Goal: Task Accomplishment & Management: Manage account settings

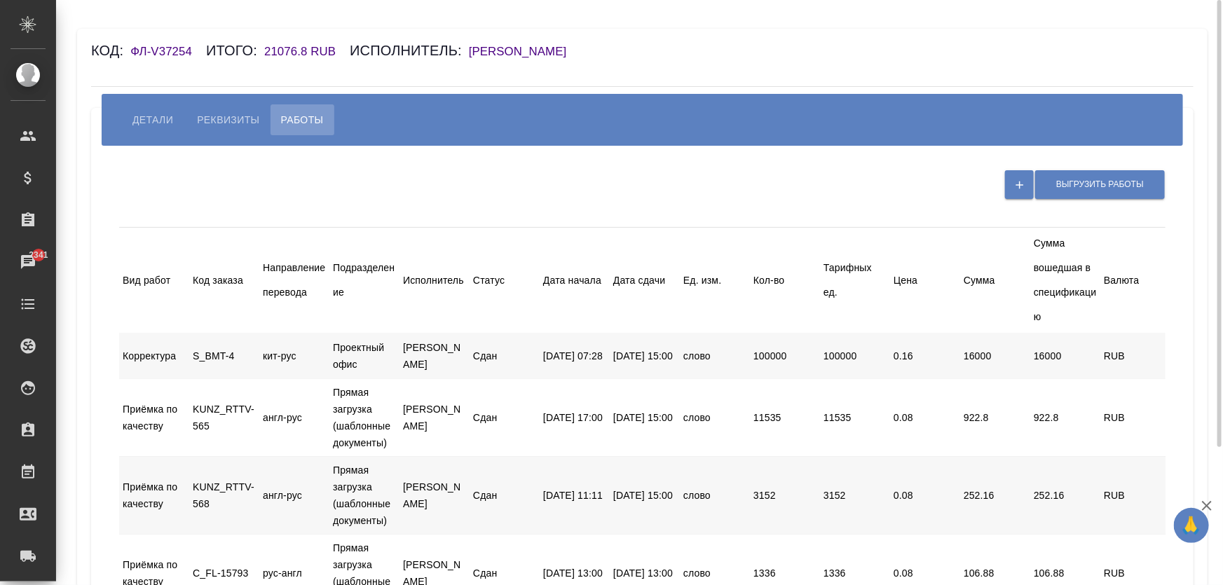
click at [503, 51] on h6 "Кобзева Елизавета" at bounding box center [525, 51] width 112 height 13
click at [225, 357] on div "S_BMT-4" at bounding box center [224, 356] width 70 height 27
drag, startPoint x: 150, startPoint y: 357, endPoint x: 219, endPoint y: 362, distance: 69.6
click at [150, 356] on div "Корректура" at bounding box center [154, 356] width 70 height 27
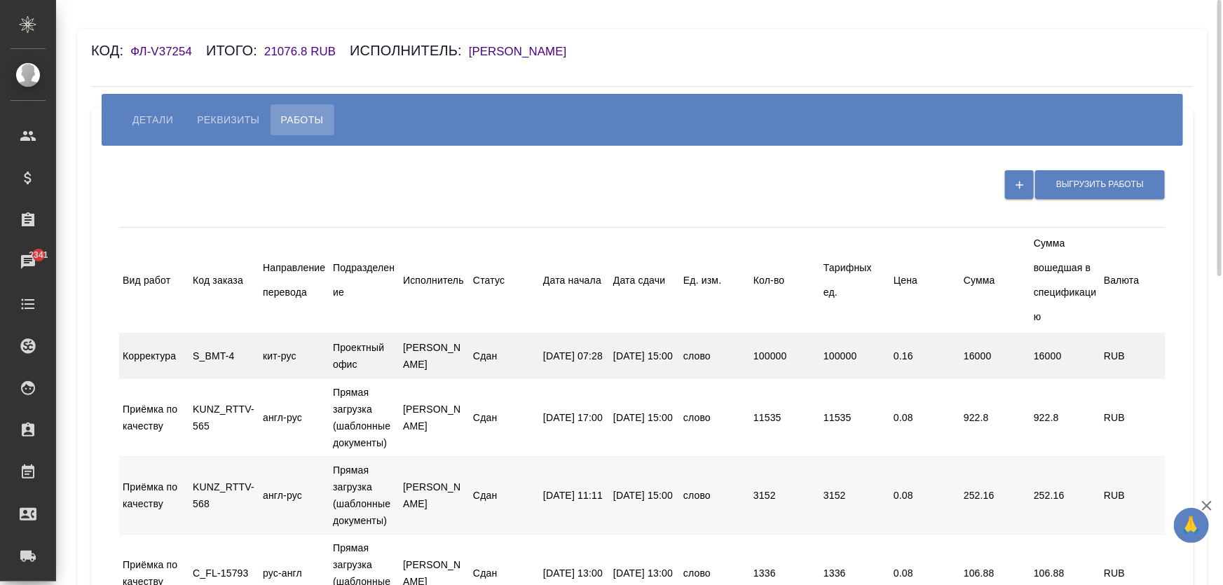
click at [1102, 353] on div "RUB" at bounding box center [1135, 356] width 70 height 27
click at [1101, 353] on div "RUB" at bounding box center [1135, 356] width 70 height 27
click at [1076, 184] on span "Выгрузить работы" at bounding box center [1100, 185] width 88 height 12
click at [305, 296] on div "Направление перевода" at bounding box center [294, 280] width 63 height 49
click at [270, 283] on div at bounding box center [259, 281] width 25 height 32
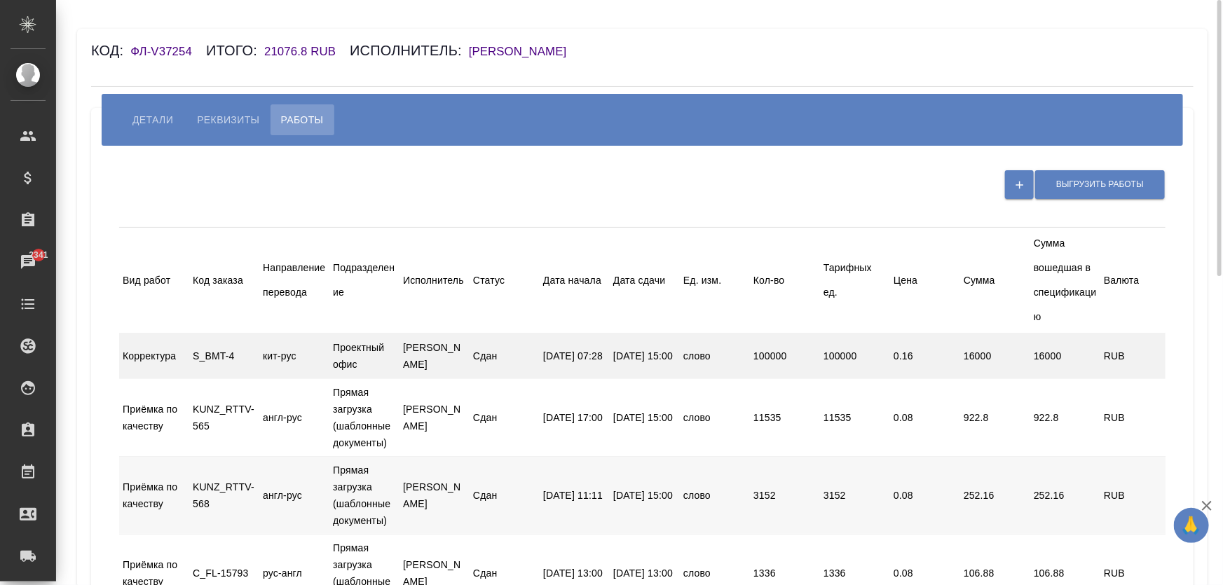
click at [268, 368] on div "кит-рус" at bounding box center [294, 356] width 70 height 27
click at [1009, 344] on div "16000" at bounding box center [995, 356] width 70 height 27
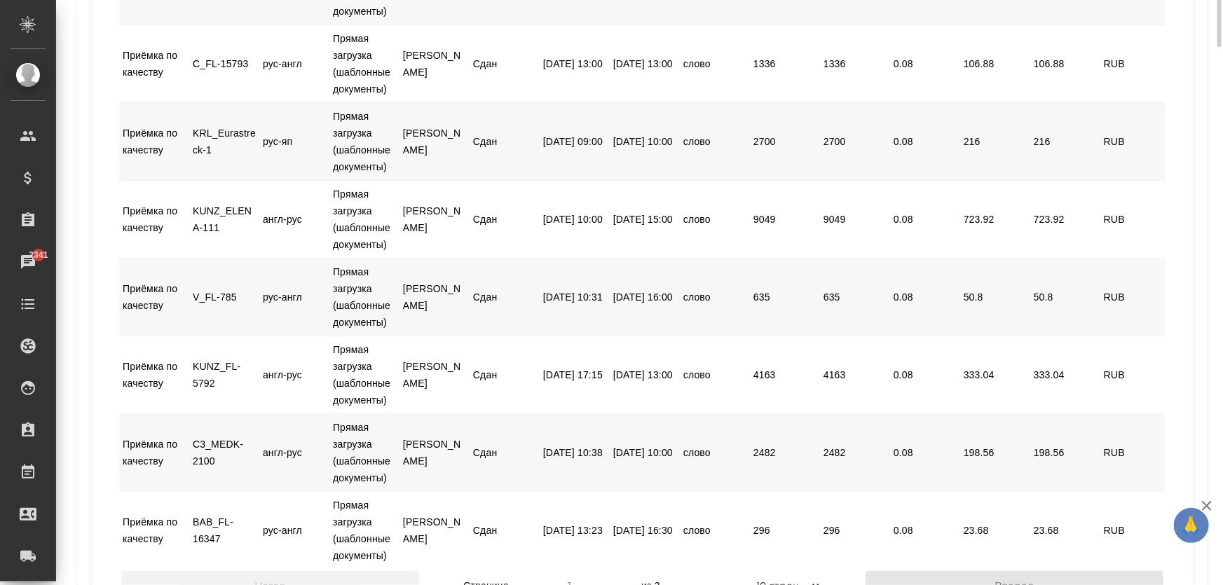
scroll to position [63, 0]
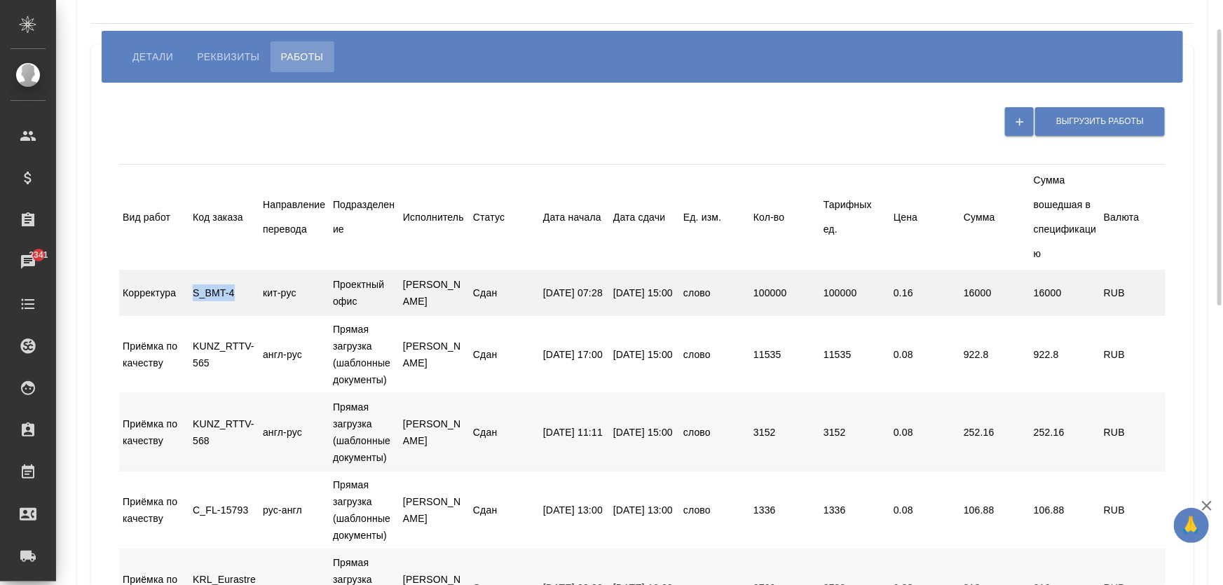
drag, startPoint x: 195, startPoint y: 292, endPoint x: 261, endPoint y: 291, distance: 65.2
click at [261, 291] on div "Корректура S_BMT-4 кит-рус Проектный офис Кобзева Елизавета Сдан 01.08.2025, 07…" at bounding box center [710, 293] width 1182 height 46
copy div "S_BMT-4"
click at [294, 308] on div "Корректура S_BMT-4 кит-рус Проектный офис Кобзева Елизавета Сдан 01.08.2025, 07…" at bounding box center [710, 293] width 1182 height 46
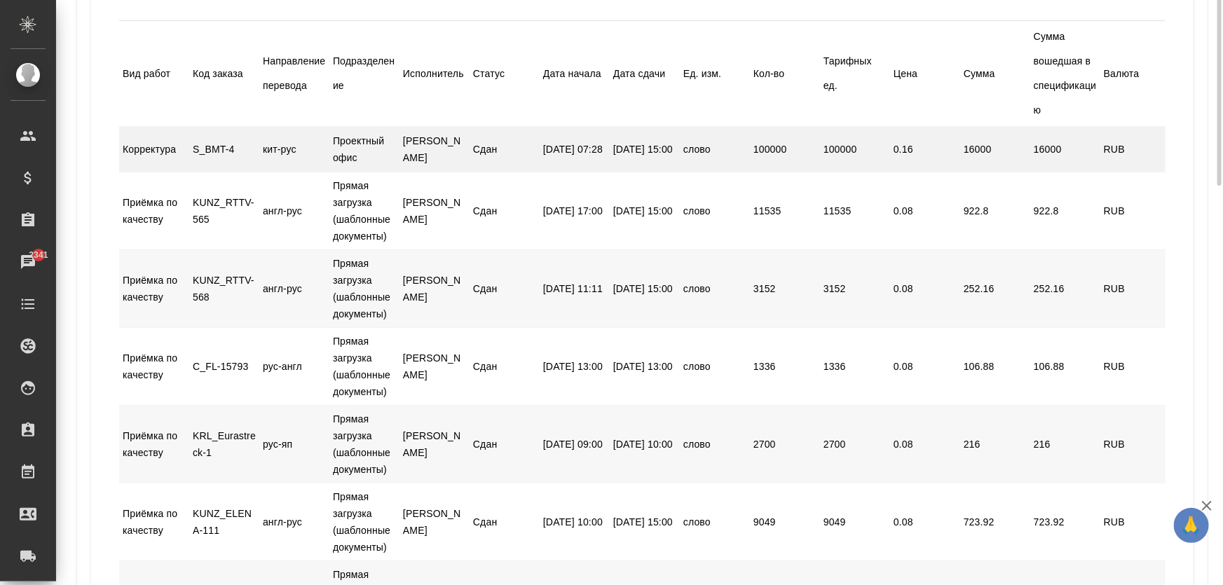
scroll to position [0, 0]
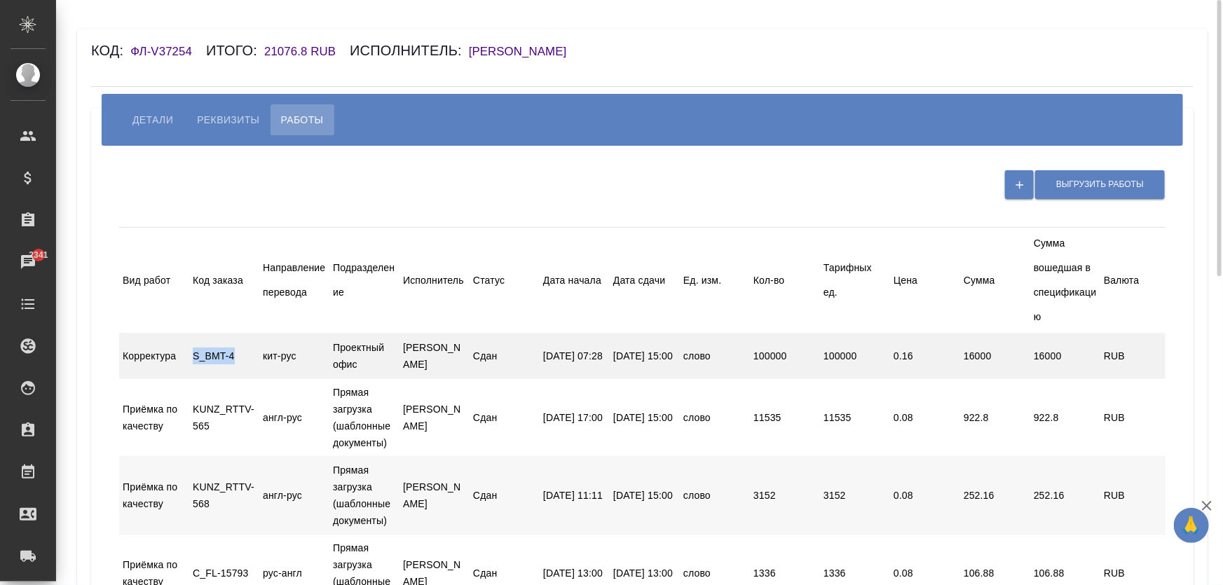
drag, startPoint x: 191, startPoint y: 354, endPoint x: 237, endPoint y: 356, distance: 45.6
click at [237, 356] on div "S_BMT-4" at bounding box center [224, 356] width 70 height 27
copy div "S_BMT-4"
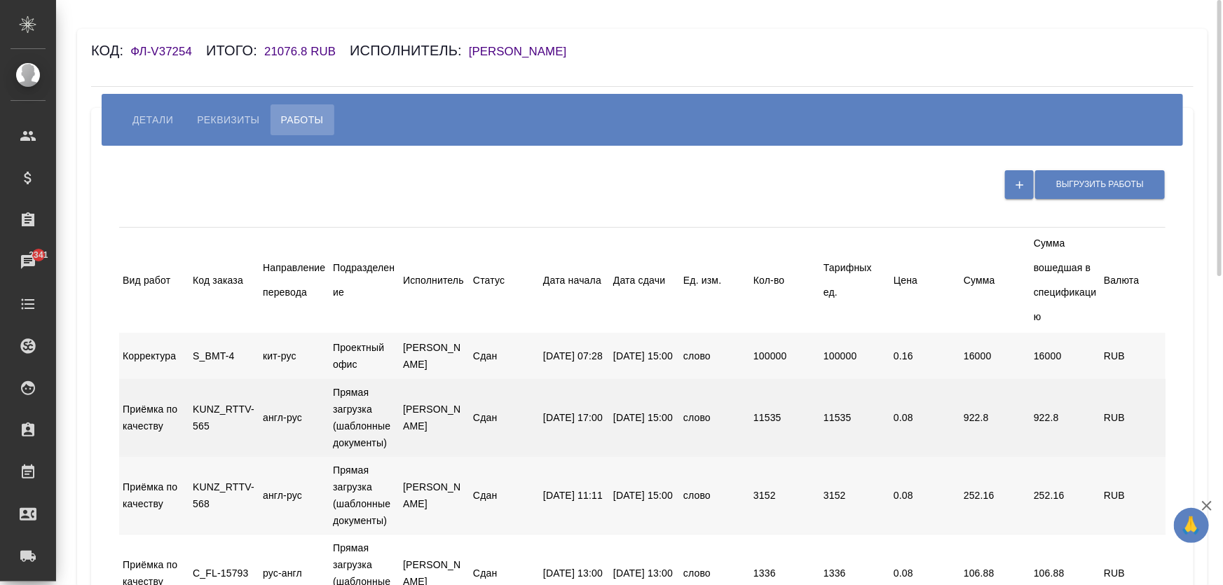
click at [611, 439] on div "Приёмка по качеству KUNZ_RTTV-565 англ-рус Прямая загрузка (шаблонные документы…" at bounding box center [710, 417] width 1182 height 77
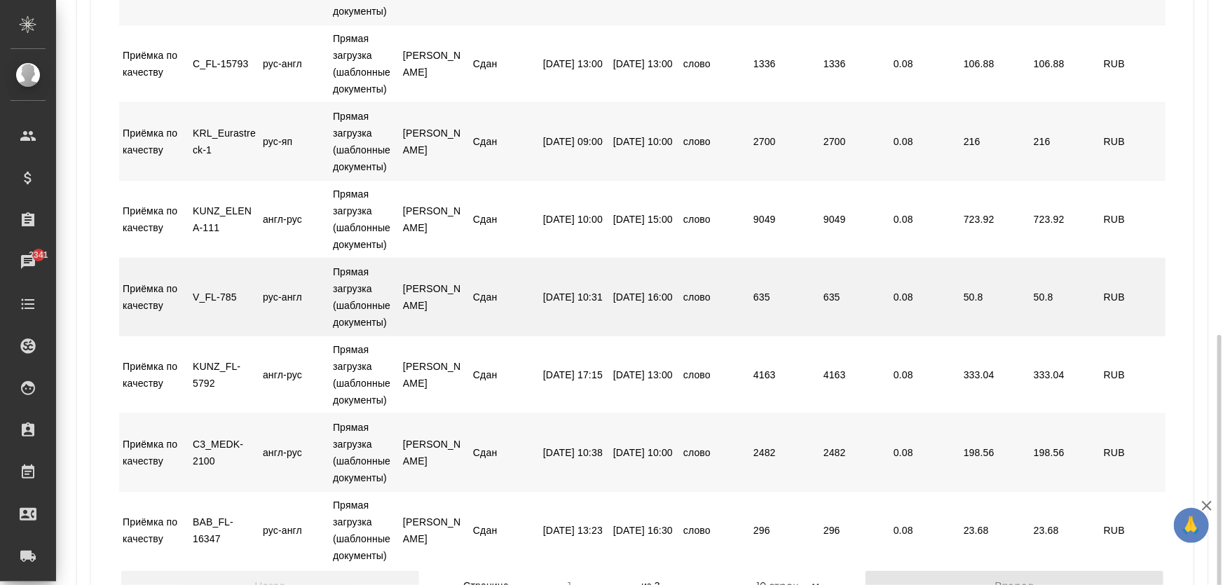
scroll to position [637, 0]
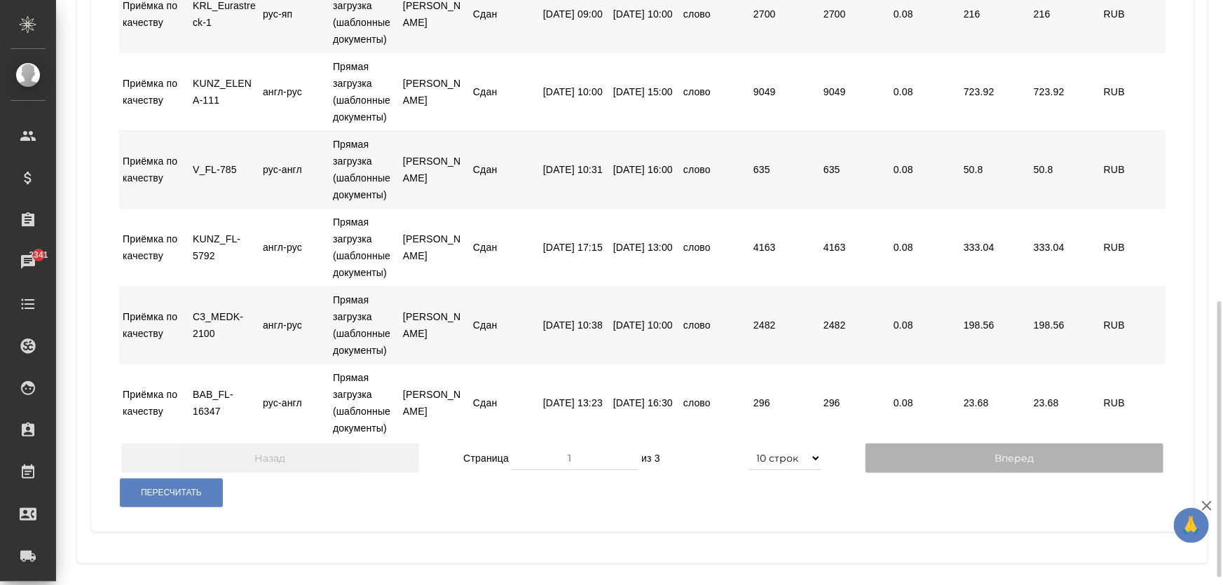
click at [921, 469] on button "Вперед" at bounding box center [1014, 457] width 298 height 29
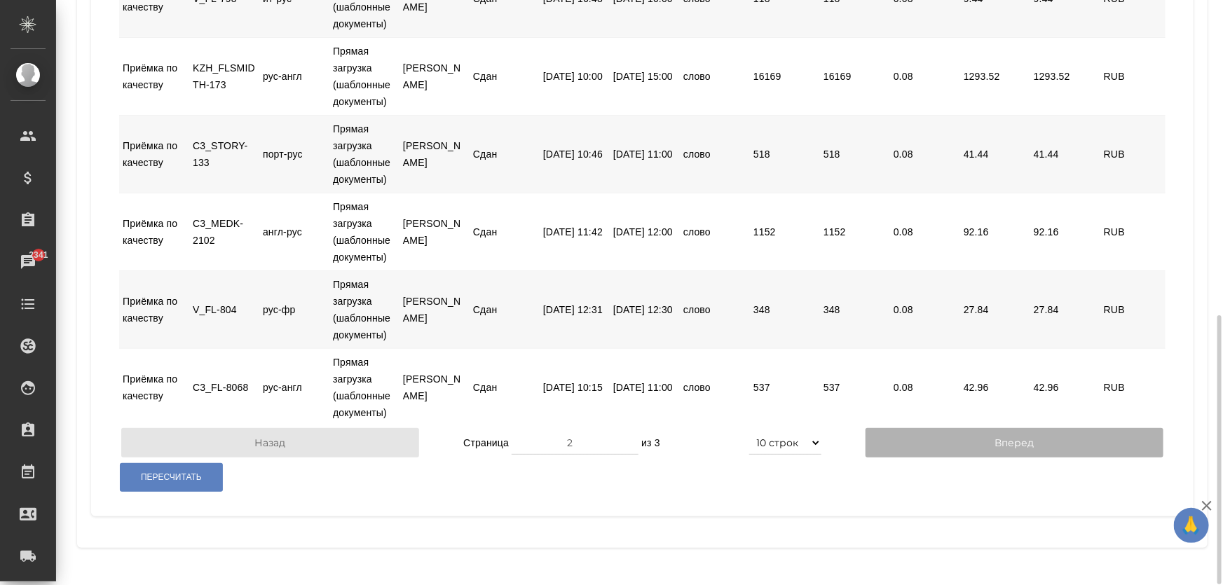
click at [980, 452] on button "Вперед" at bounding box center [1014, 442] width 298 height 29
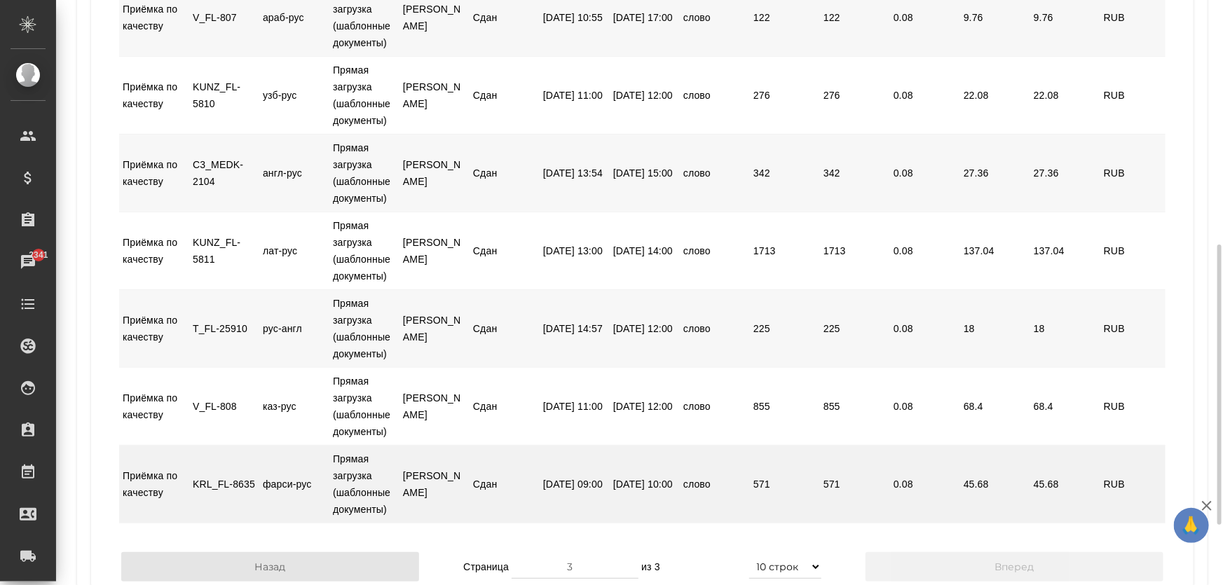
scroll to position [633, 0]
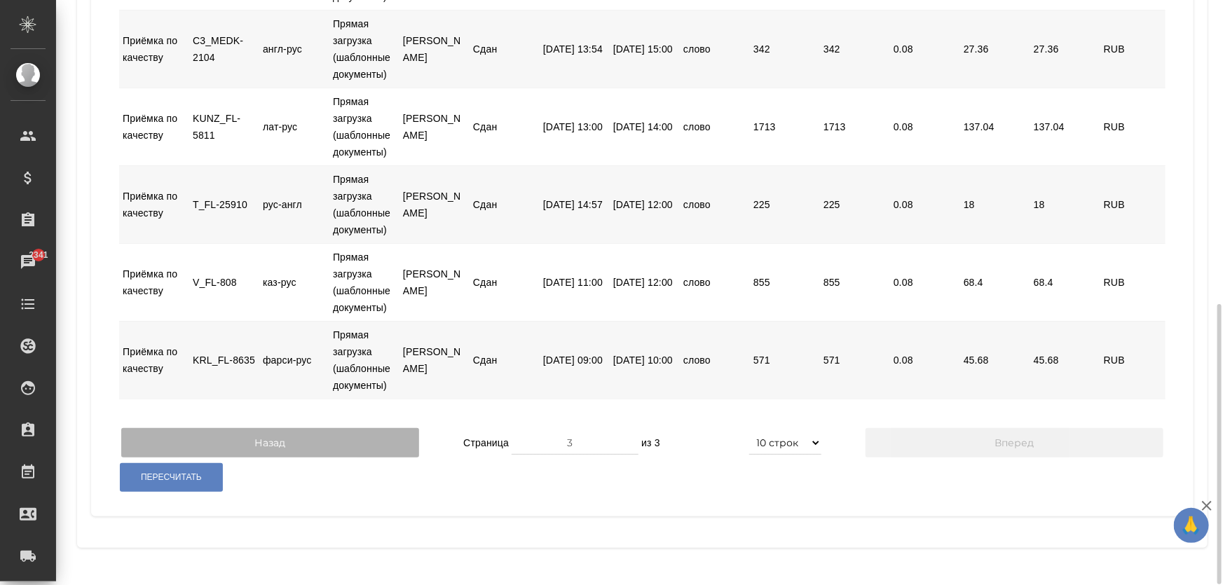
click at [303, 447] on button "Назад" at bounding box center [270, 442] width 298 height 29
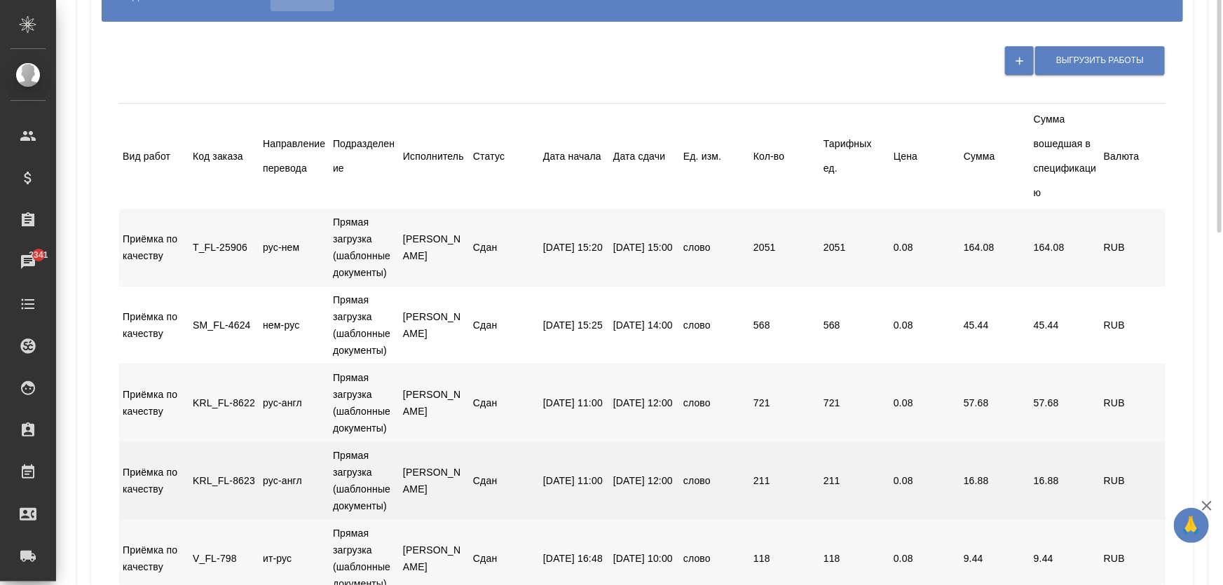
scroll to position [0, 0]
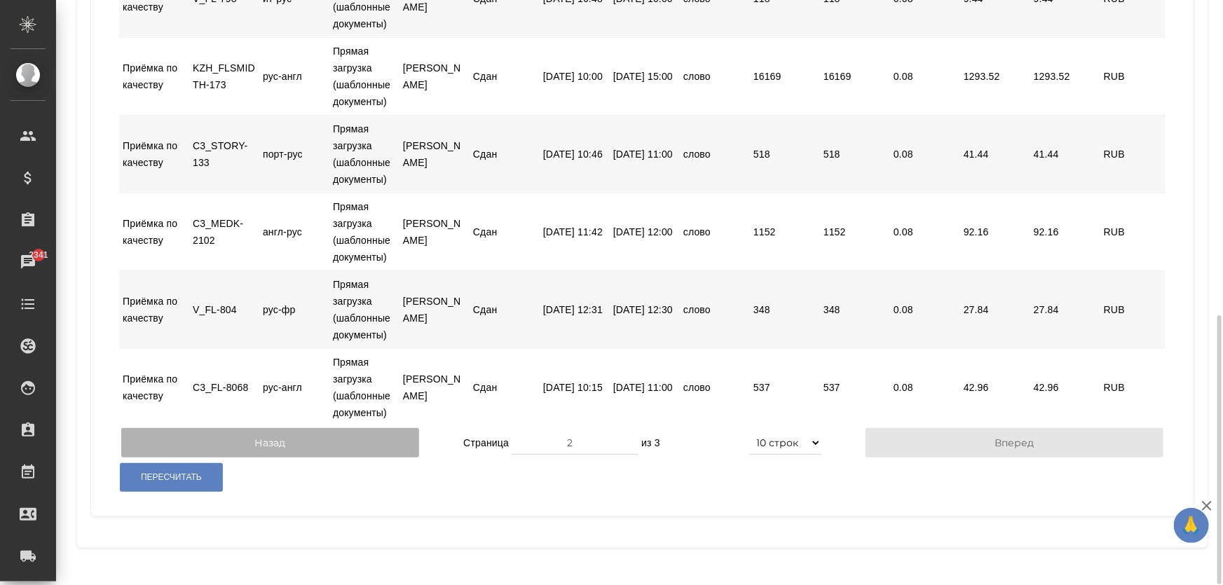
click at [289, 447] on button "Назад" at bounding box center [270, 442] width 298 height 29
type input "1"
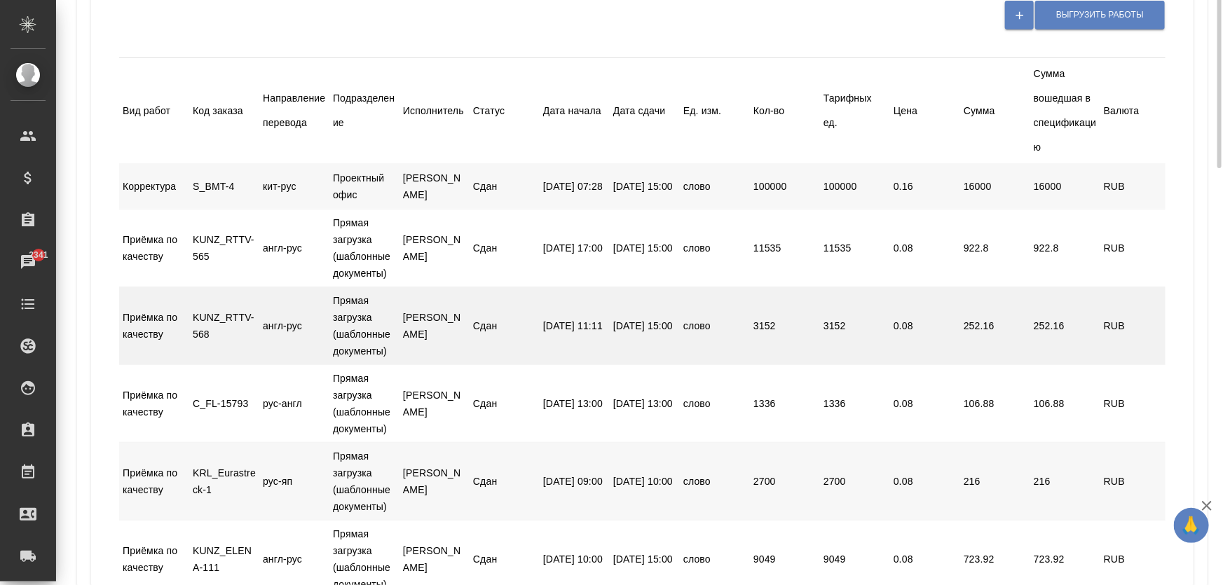
scroll to position [42, 0]
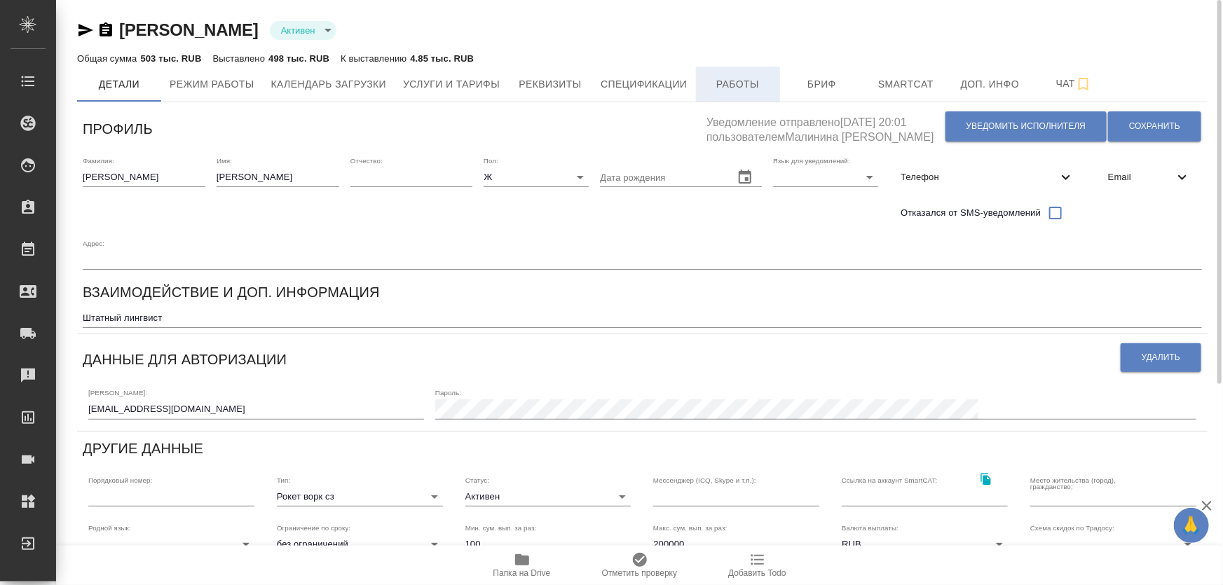
click at [759, 76] on span "Работы" at bounding box center [737, 85] width 67 height 18
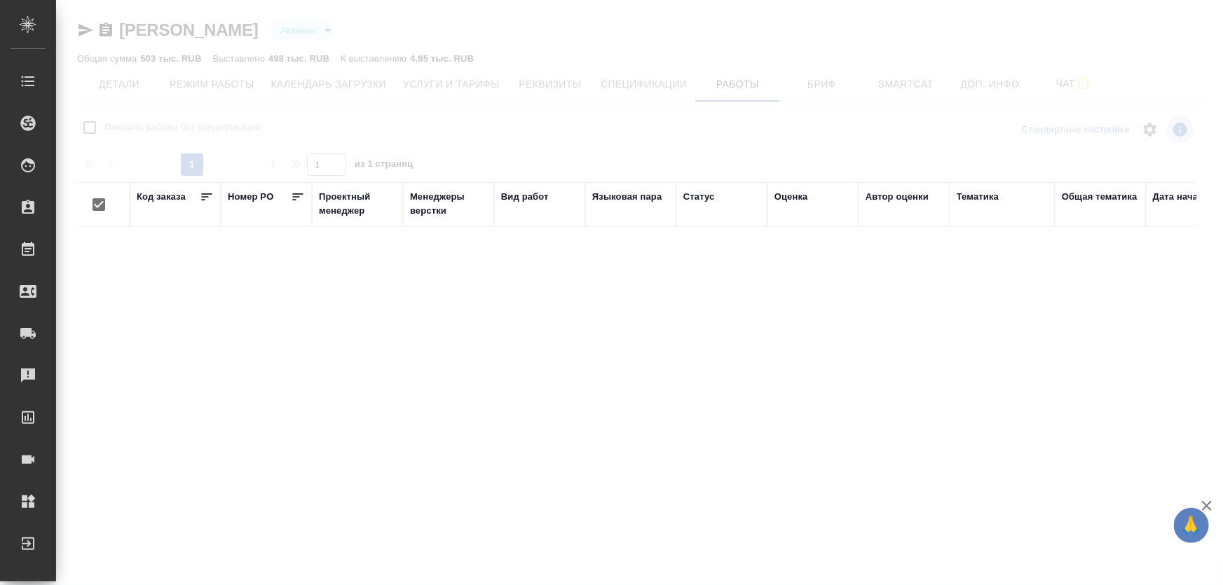
checkbox input "false"
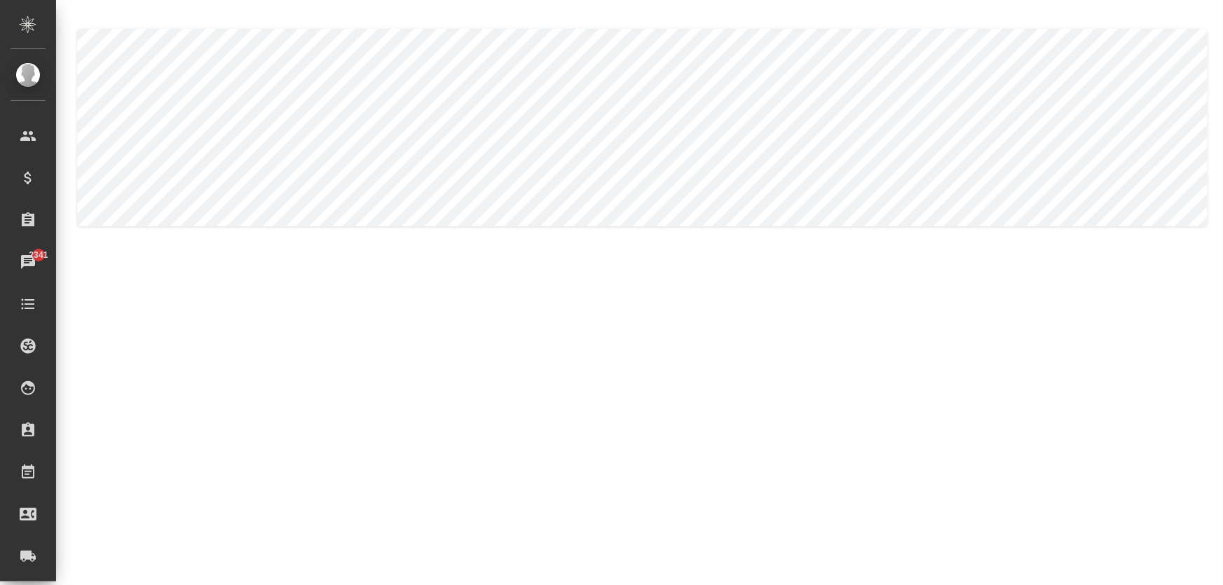
click at [258, 133] on body ".cls-1 fill:#fff; AWATERA Zhukova Daria Клиенты Спецификации Заказы 2341 Чаты T…" at bounding box center [611, 349] width 1223 height 698
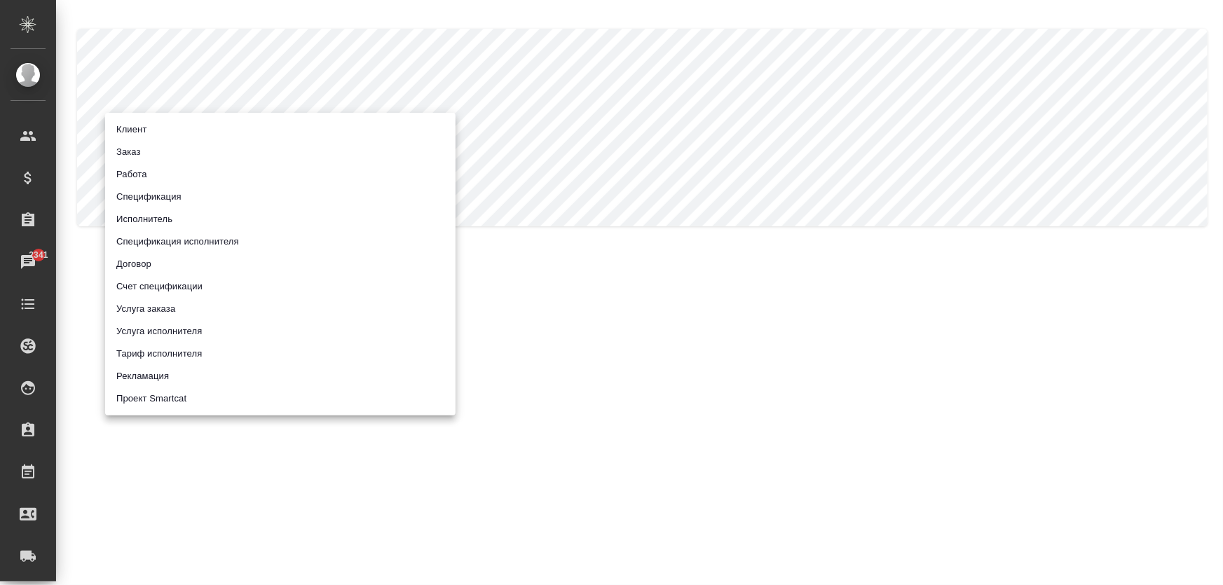
click at [151, 167] on li "Работа" at bounding box center [280, 174] width 350 height 22
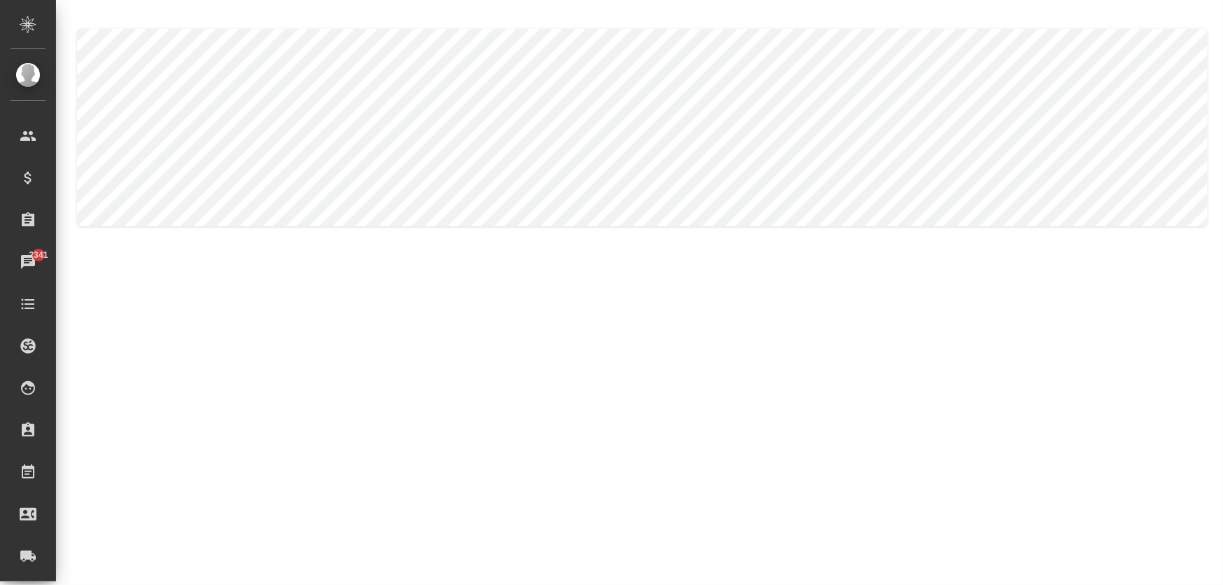
click at [286, 125] on body ".cls-1 fill:#fff; AWATERA Zhukova Daria Клиенты Спецификации Заказы 2341 Чаты T…" at bounding box center [611, 349] width 1223 height 698
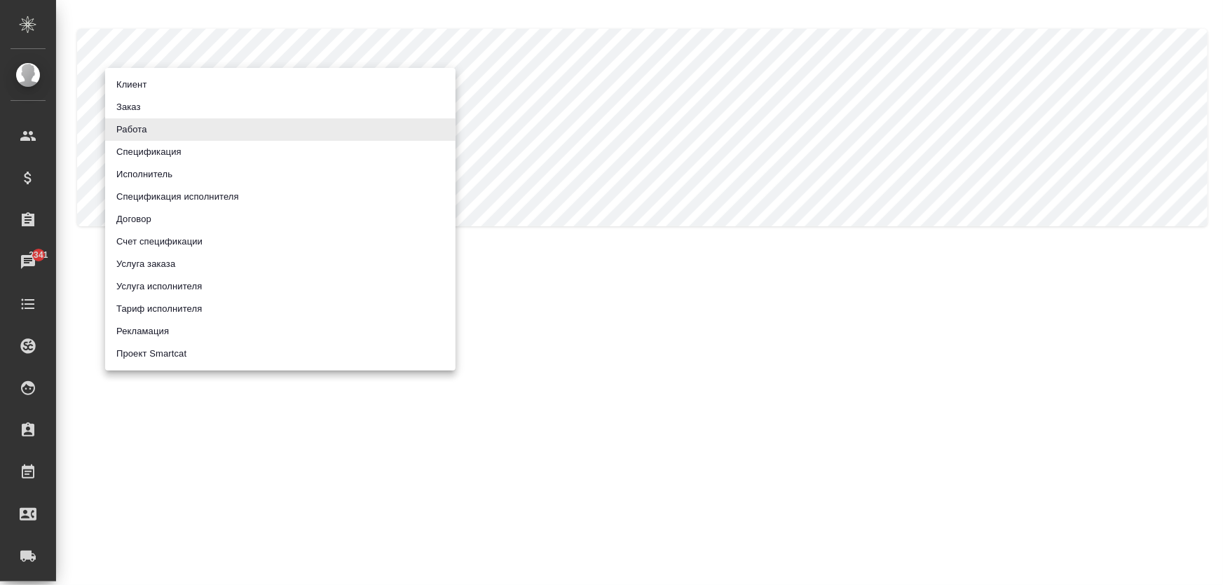
click at [242, 237] on li "Счет спецификации" at bounding box center [280, 241] width 350 height 22
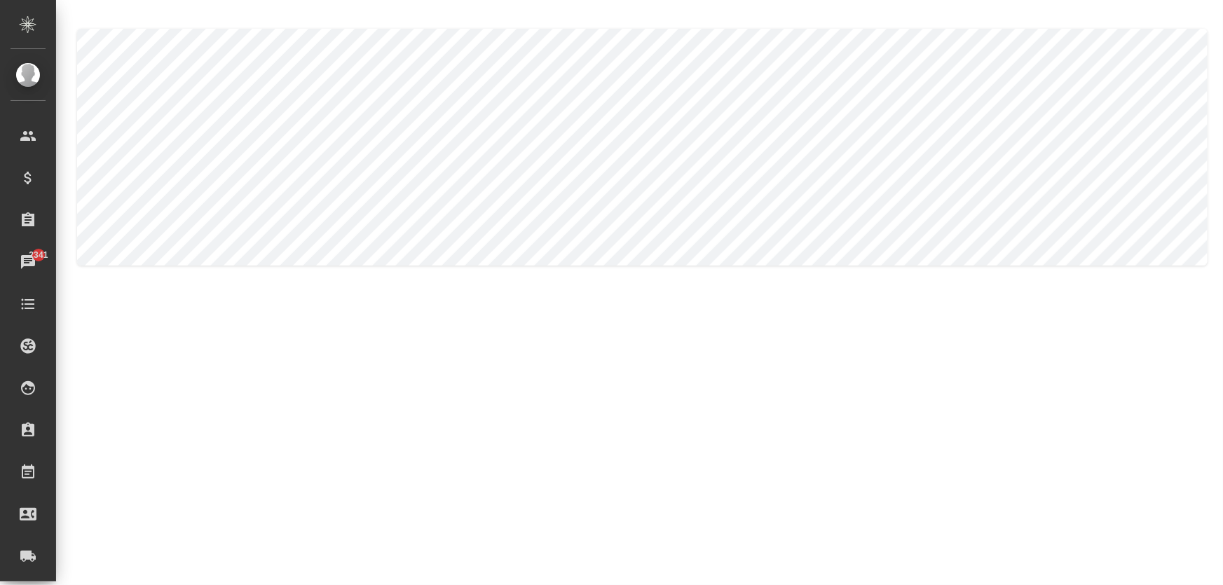
click at [263, 130] on body ".cls-1 fill:#fff; AWATERA Zhukova Daria Клиенты Спецификации Заказы 2341 Чаты T…" at bounding box center [611, 349] width 1223 height 698
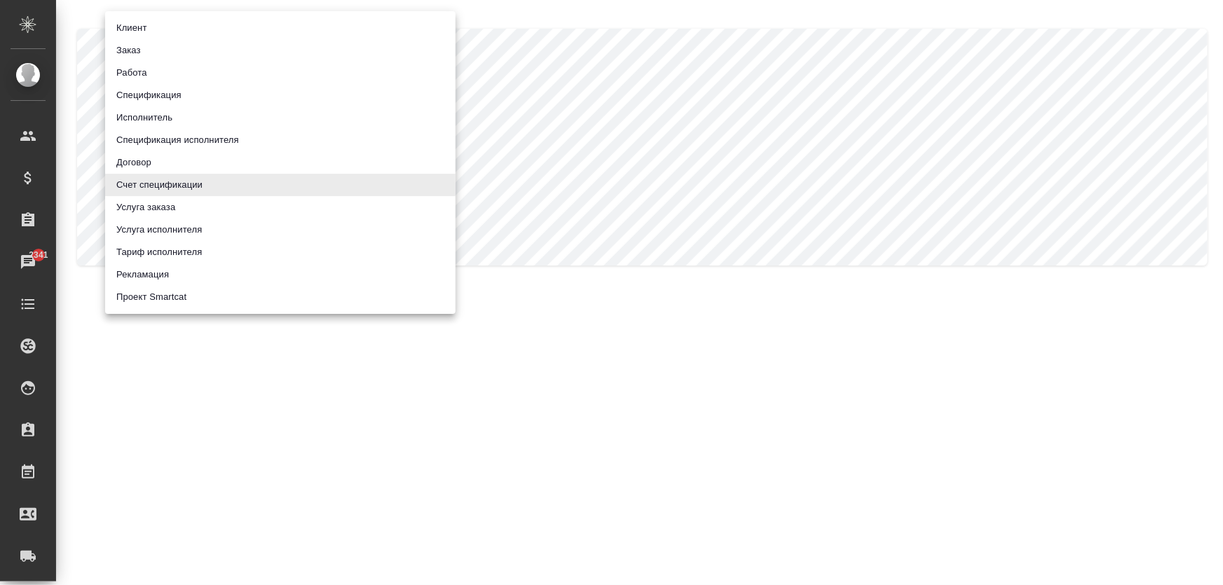
click at [193, 107] on li "Исполнитель" at bounding box center [280, 117] width 350 height 22
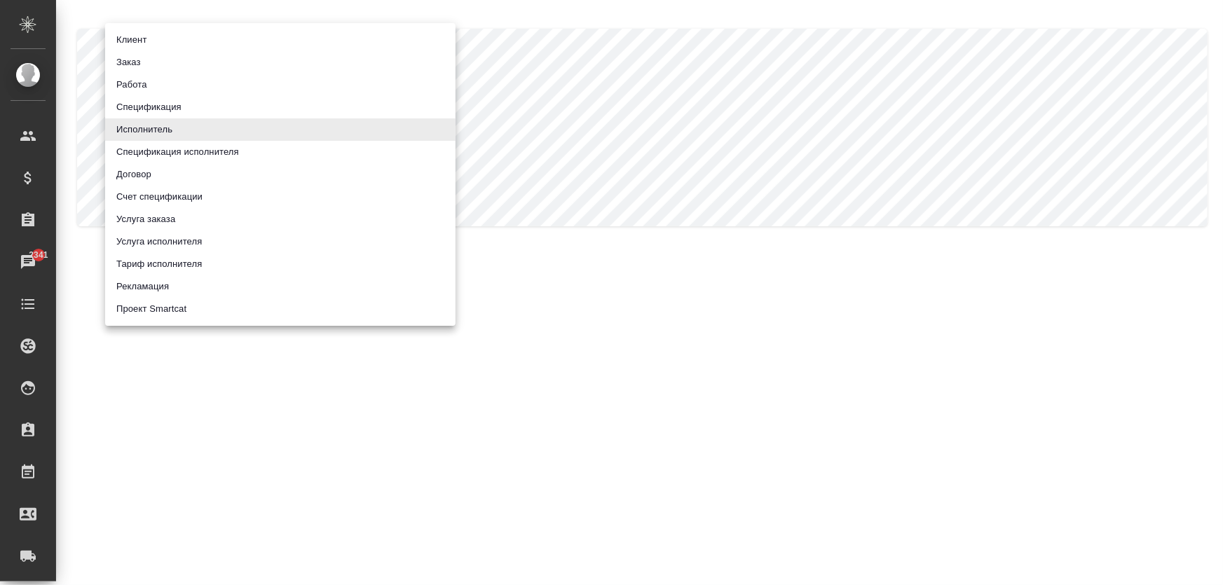
click at [206, 119] on body ".cls-1 fill:#fff; AWATERA Zhukova Daria Клиенты Спецификации Заказы 2341 Чаты T…" at bounding box center [611, 349] width 1223 height 698
click at [206, 104] on li "Спецификация" at bounding box center [280, 107] width 350 height 22
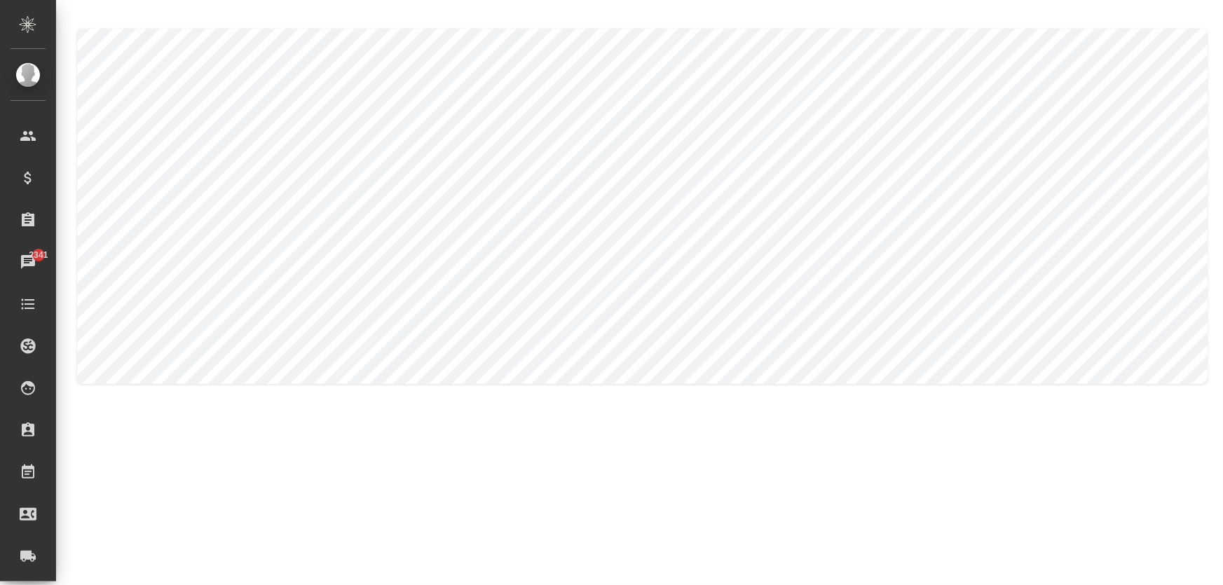
click at [378, 138] on body ".cls-1 fill:#fff; AWATERA Zhukova Daria Клиенты Спецификации Заказы 2341 Чаты T…" at bounding box center [611, 349] width 1223 height 698
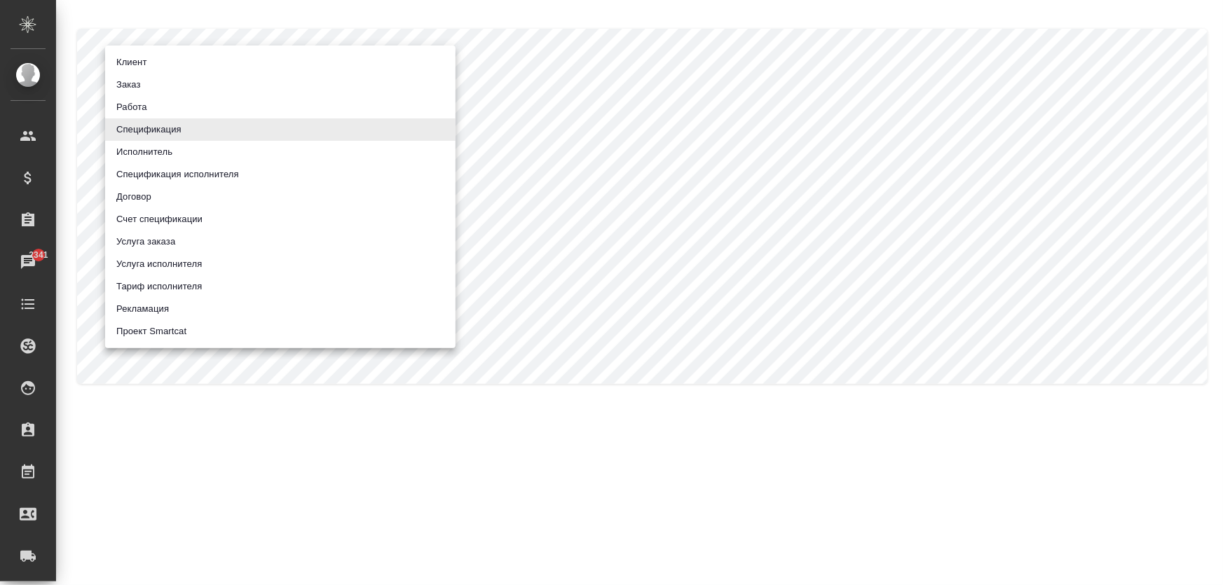
click at [254, 106] on li "Работа" at bounding box center [280, 107] width 350 height 22
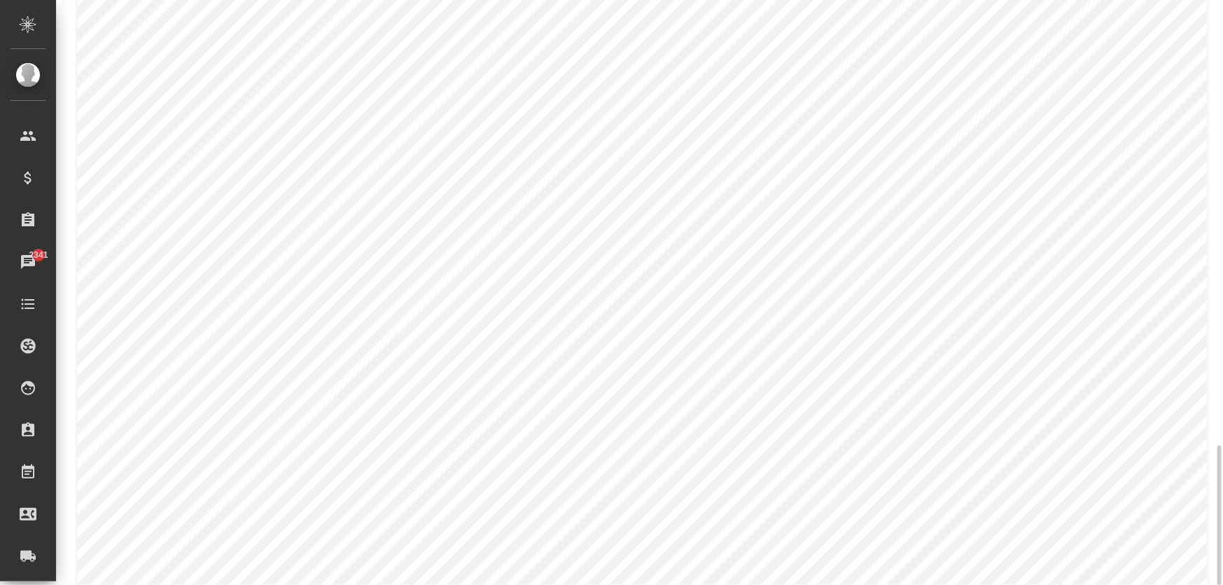
scroll to position [1103, 0]
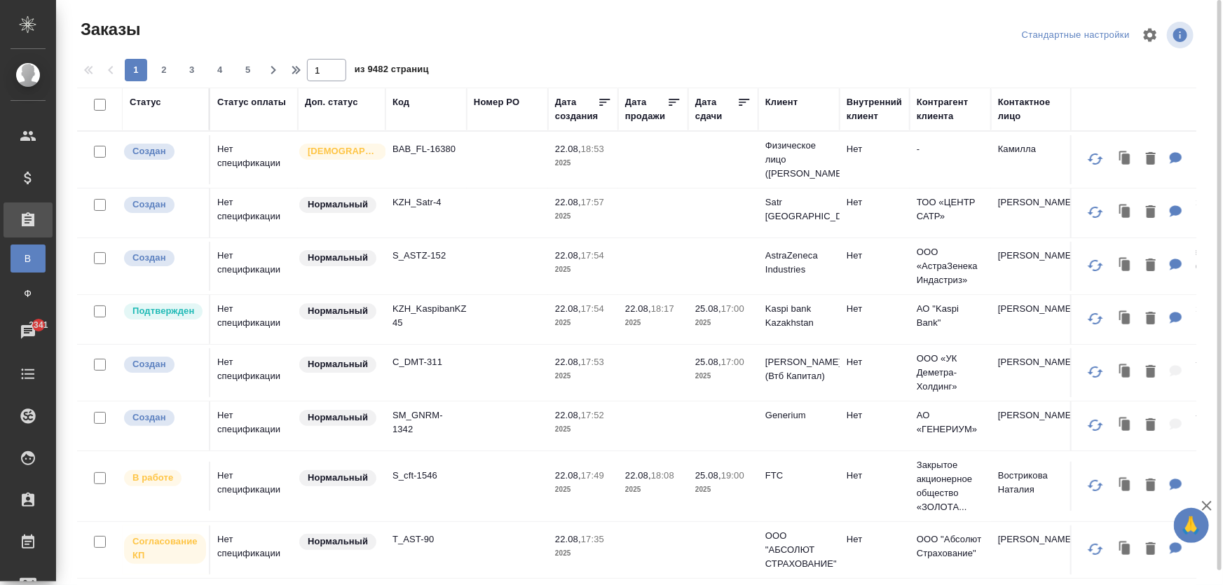
click at [403, 105] on div "Код" at bounding box center [400, 102] width 17 height 14
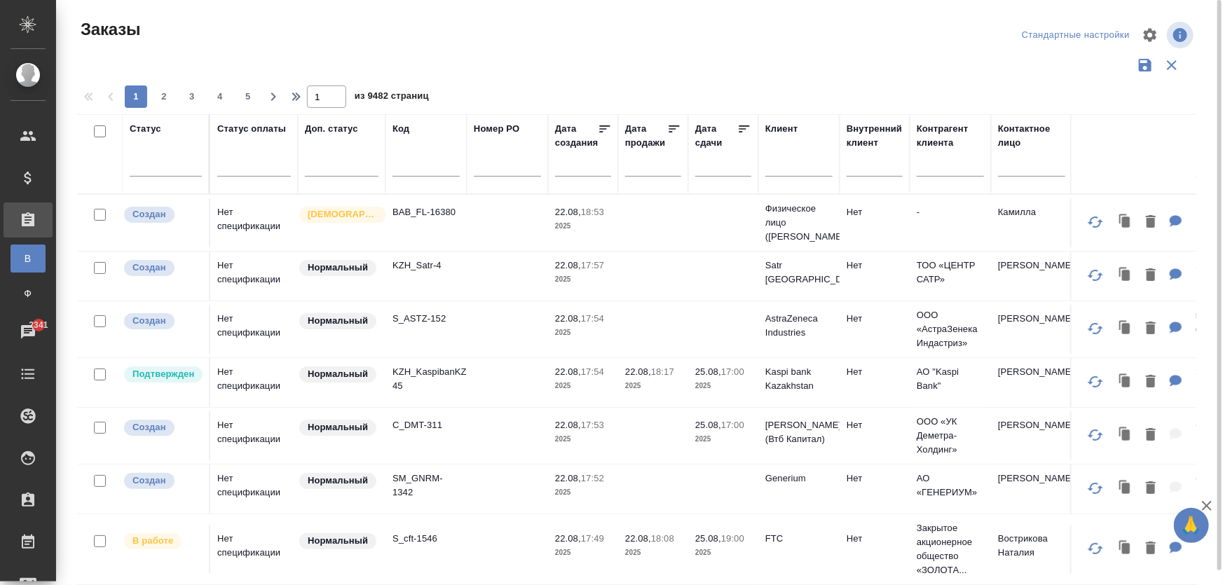
click at [392, 158] on div at bounding box center [425, 169] width 67 height 34
click at [394, 160] on input "text" at bounding box center [425, 168] width 67 height 18
click at [399, 167] on input "text" at bounding box center [425, 168] width 67 height 18
paste input "S_BMT-4"
click at [413, 169] on input "S_BMT-4" at bounding box center [425, 168] width 67 height 18
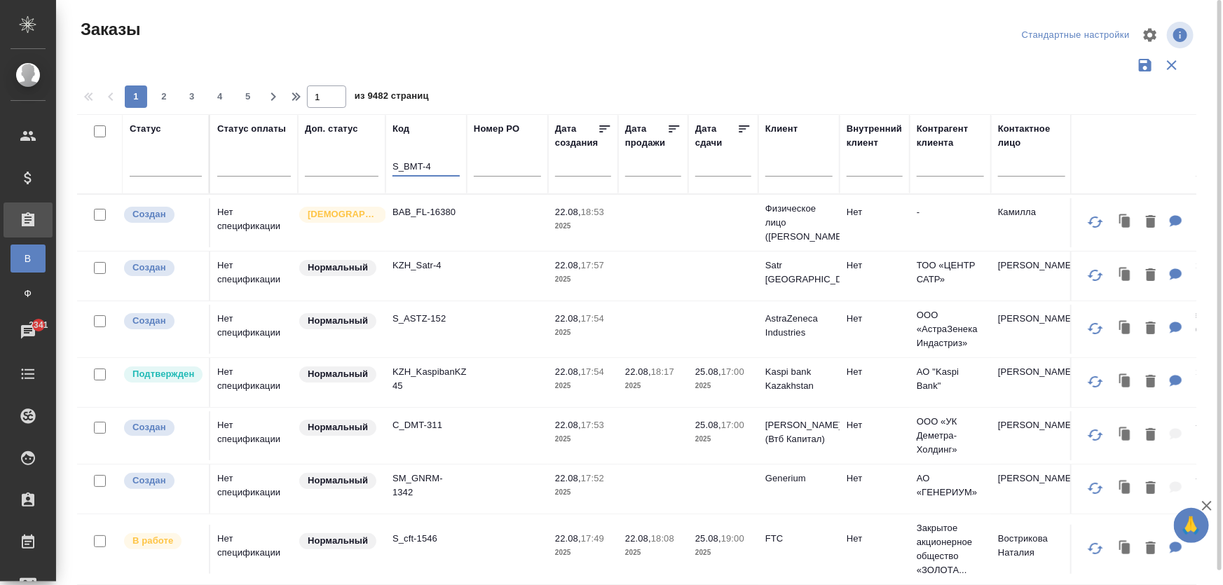
click at [441, 161] on input "S_BMT-4" at bounding box center [425, 168] width 67 height 18
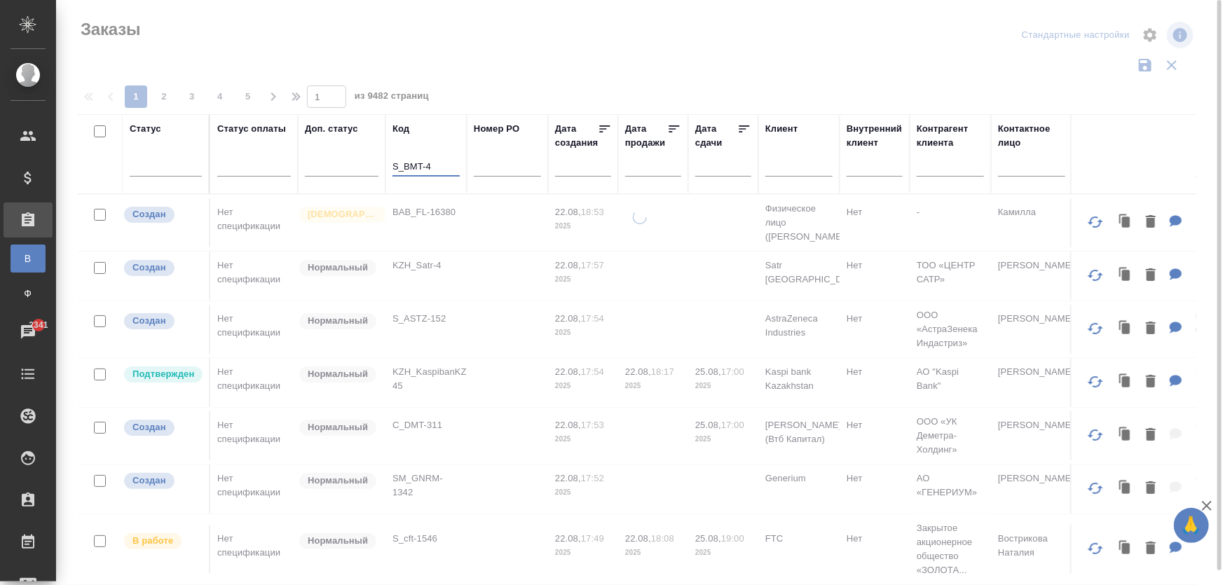
type input "S_BMT-4"
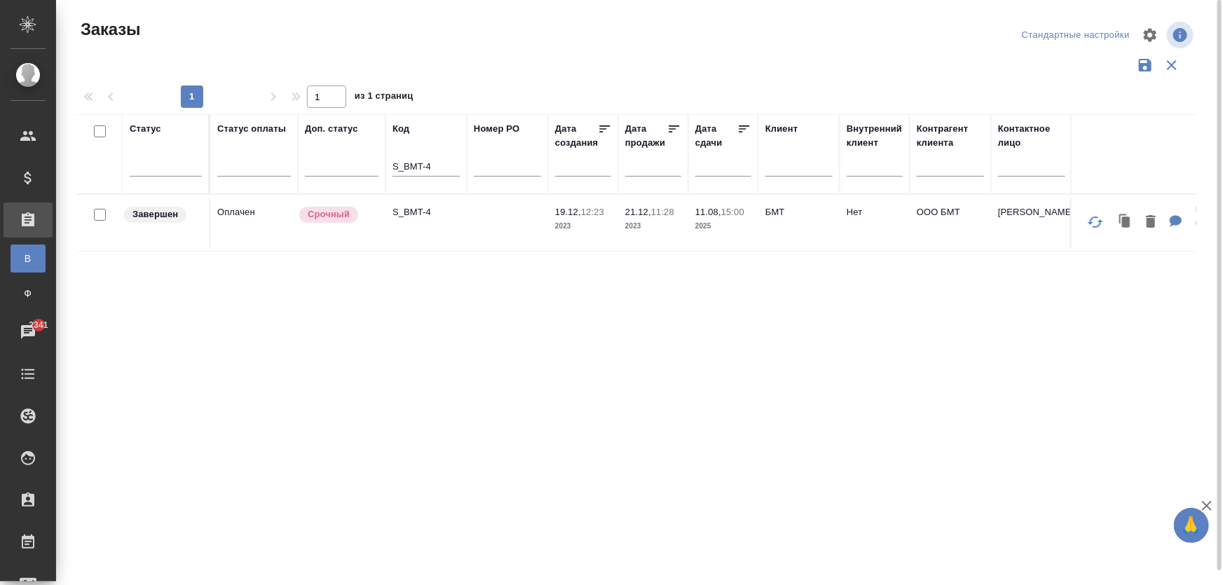
click at [420, 204] on td "S_BMT-4" at bounding box center [425, 222] width 81 height 49
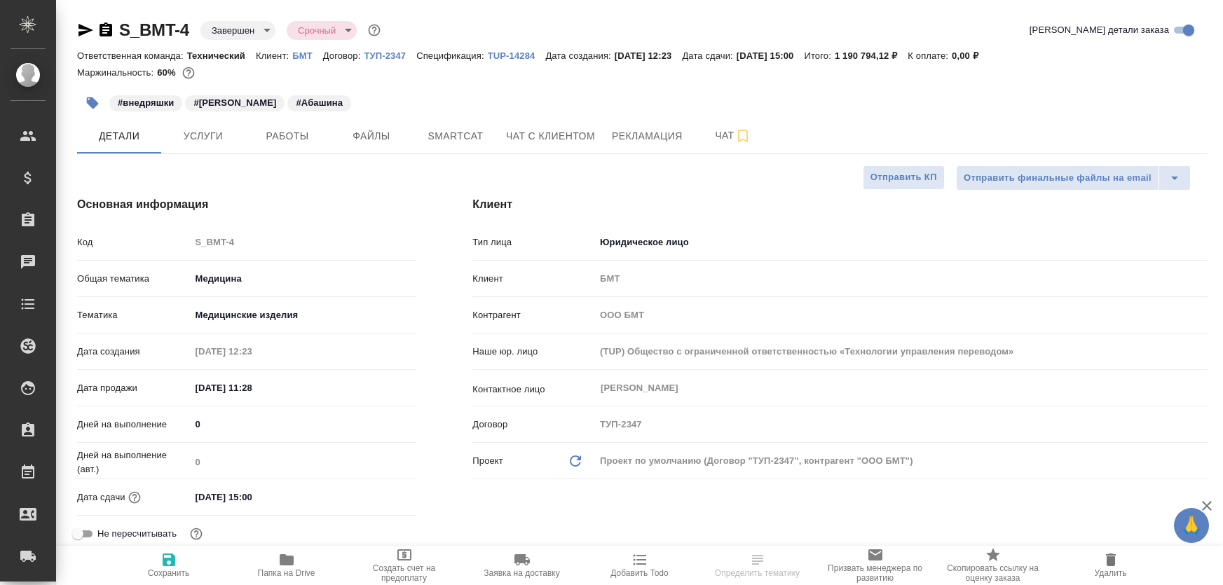
select select "RU"
click at [287, 146] on button "Работы" at bounding box center [287, 135] width 84 height 35
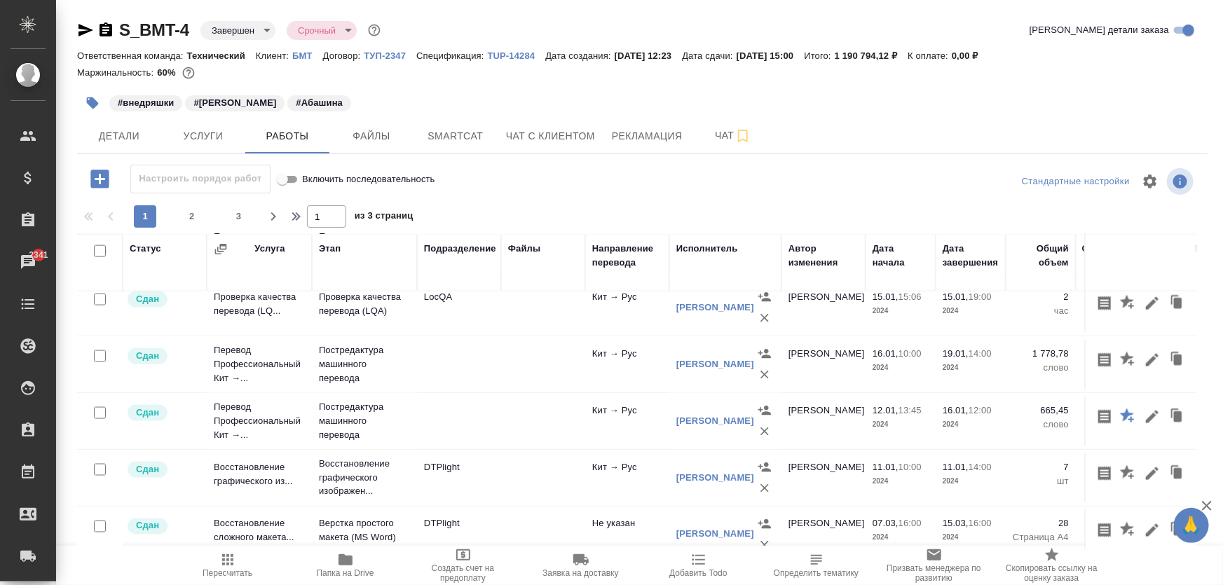
scroll to position [1169, 0]
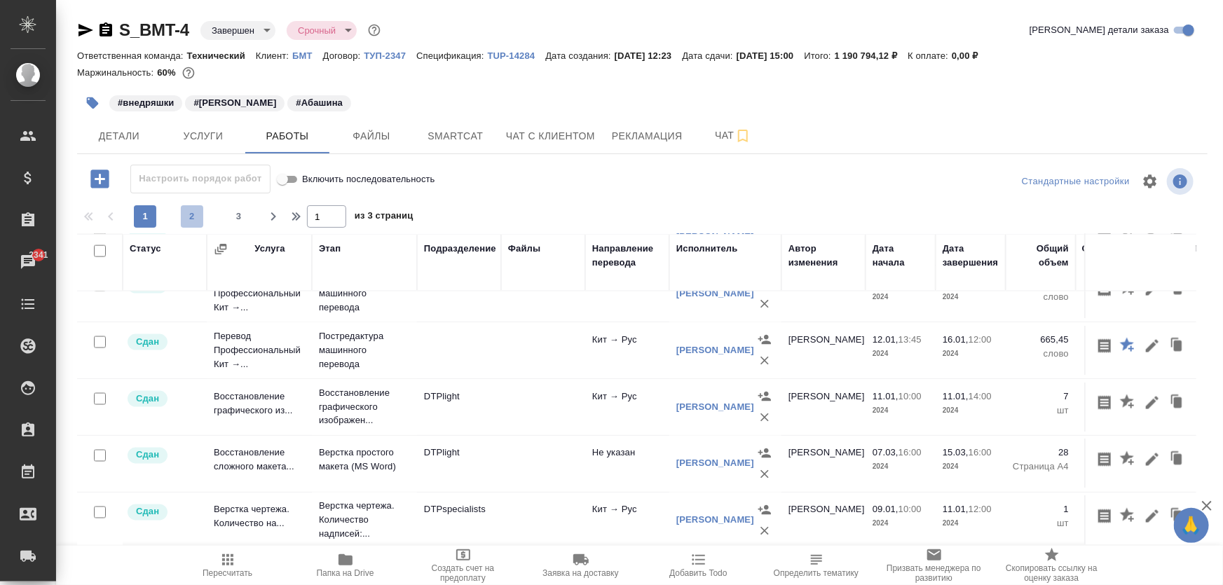
click at [183, 210] on span "2" at bounding box center [192, 216] width 22 height 14
click at [193, 219] on div "1 2 3" at bounding box center [192, 216] width 140 height 22
type input "2"
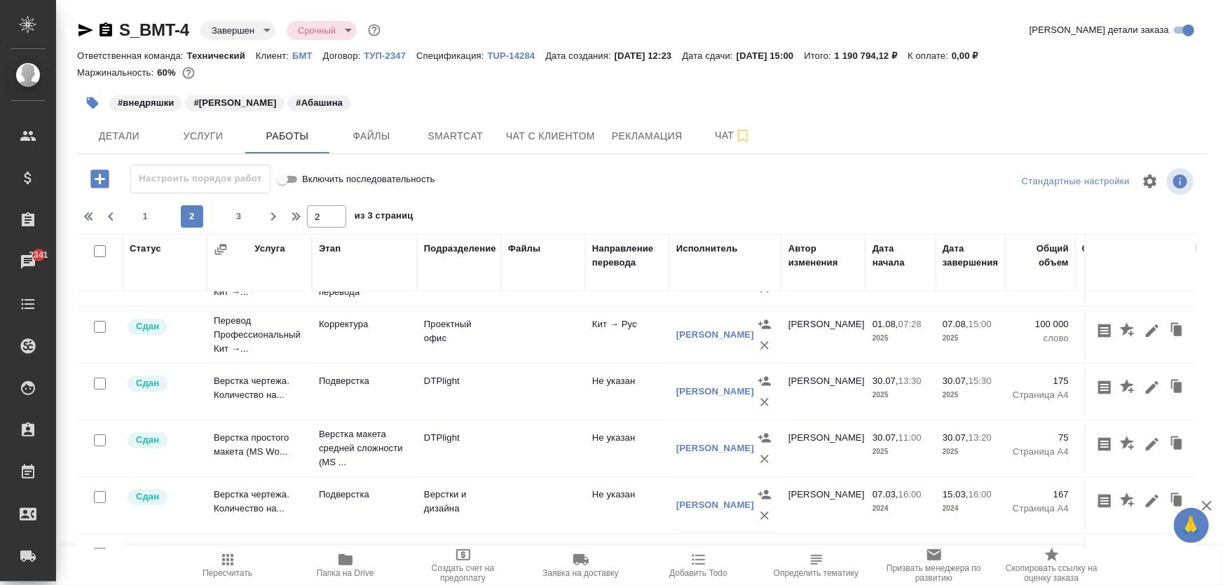
scroll to position [0, 0]
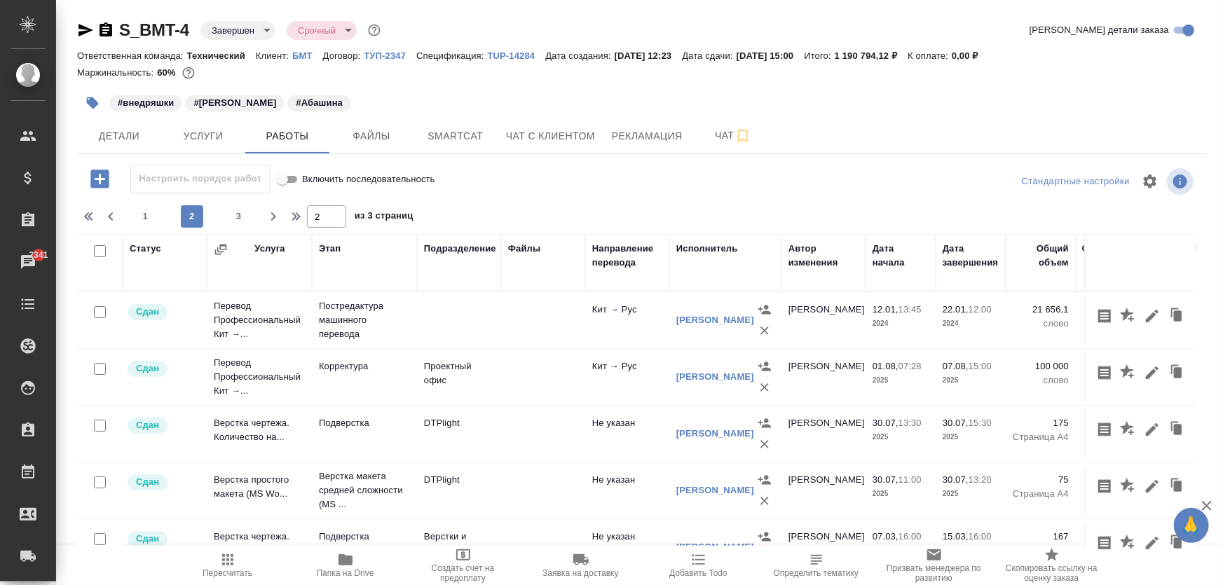
click at [476, 345] on td "Проектный офис" at bounding box center [459, 320] width 84 height 49
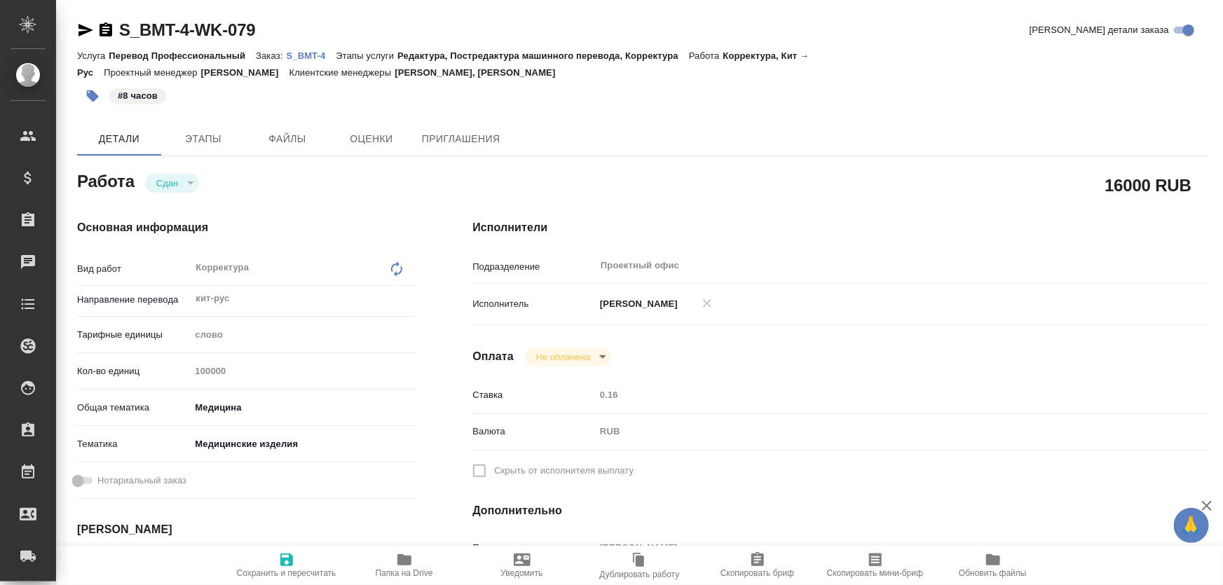
type textarea "x"
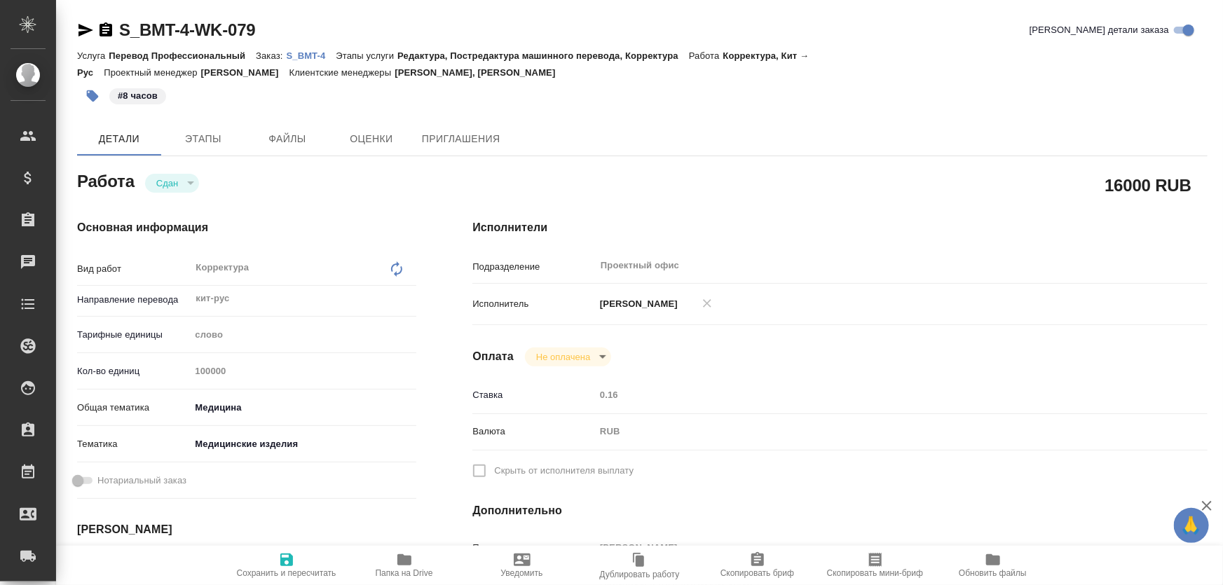
type textarea "x"
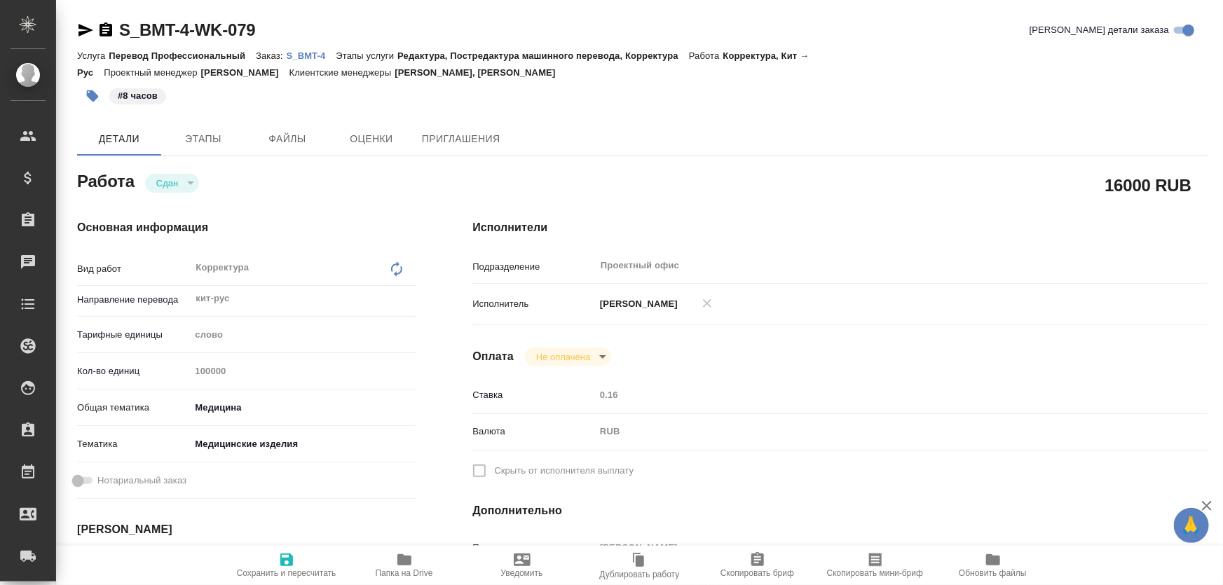
type textarea "x"
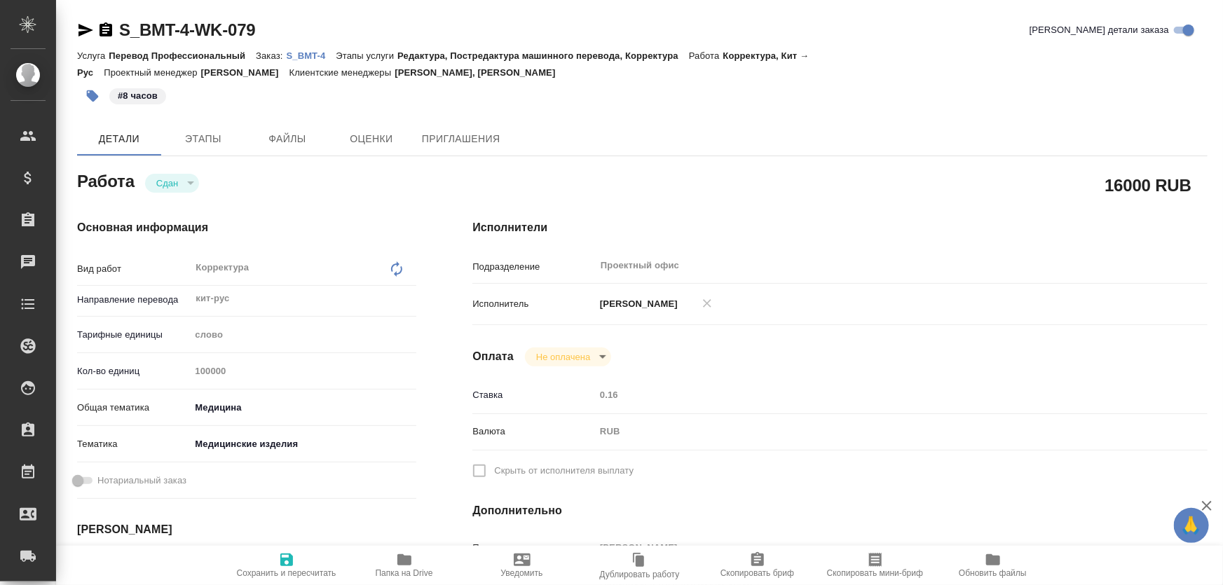
type textarea "x"
